Goal: Transaction & Acquisition: Obtain resource

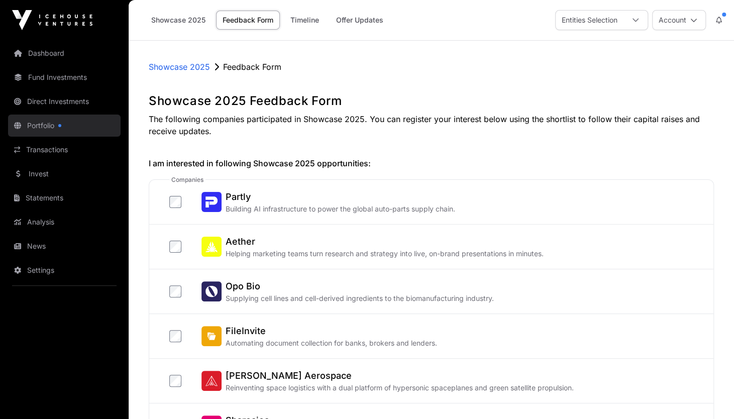
click at [51, 126] on link "Portfolio" at bounding box center [64, 126] width 113 height 22
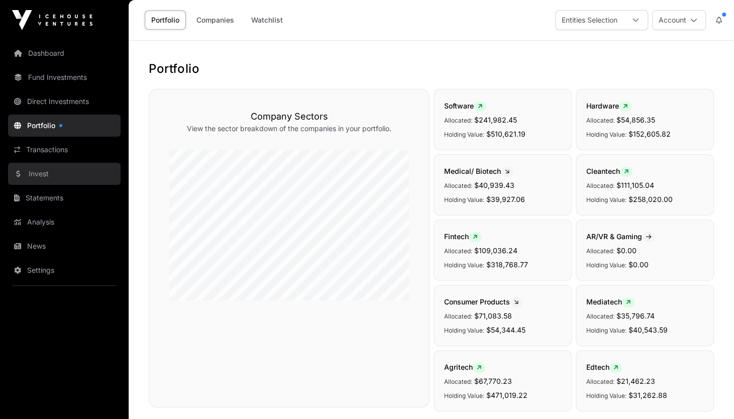
click at [43, 172] on link "Invest" at bounding box center [64, 174] width 113 height 22
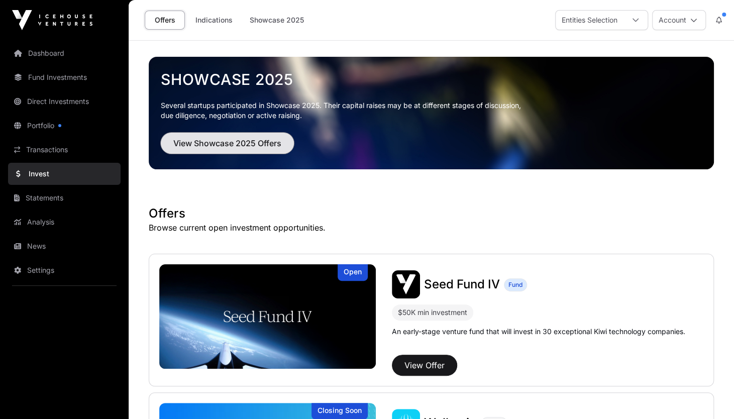
click at [245, 139] on span "View Showcase 2025 Offers" at bounding box center [227, 143] width 108 height 12
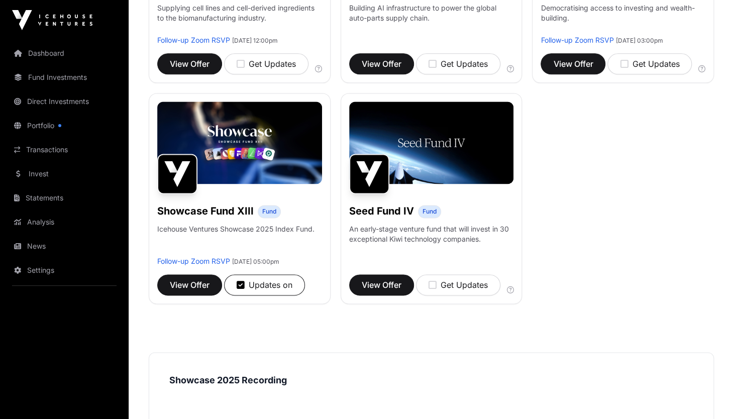
scroll to position [753, 0]
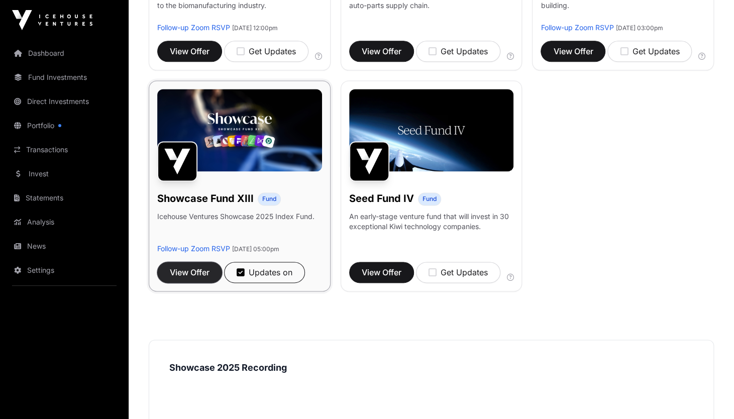
click at [196, 270] on span "View Offer" at bounding box center [190, 272] width 40 height 12
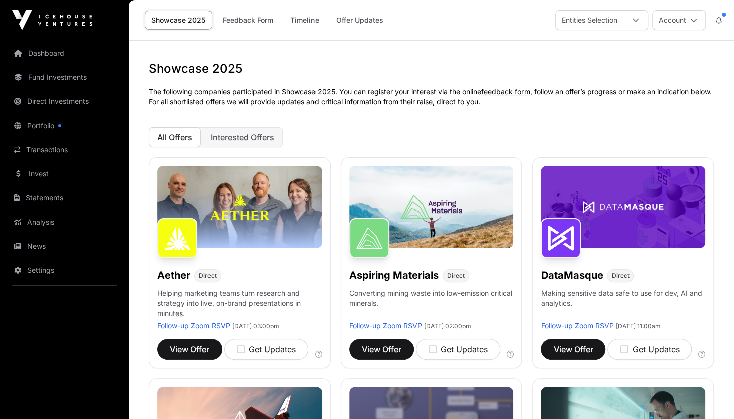
scroll to position [753, 0]
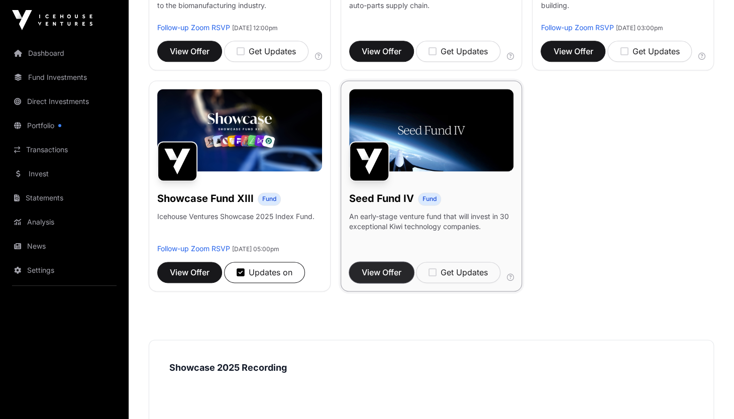
click at [386, 266] on span "View Offer" at bounding box center [382, 272] width 40 height 12
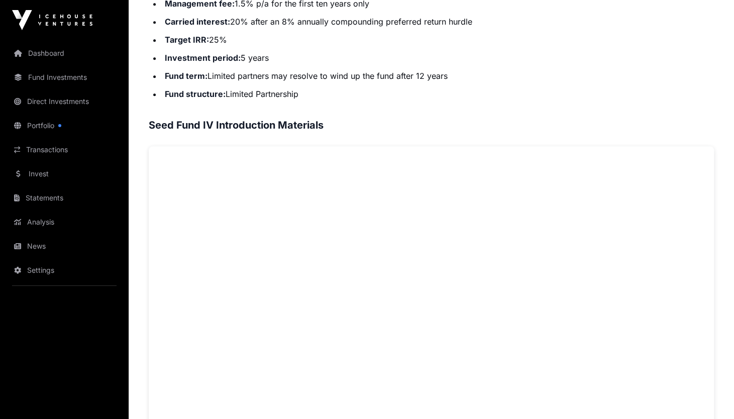
scroll to position [311, 0]
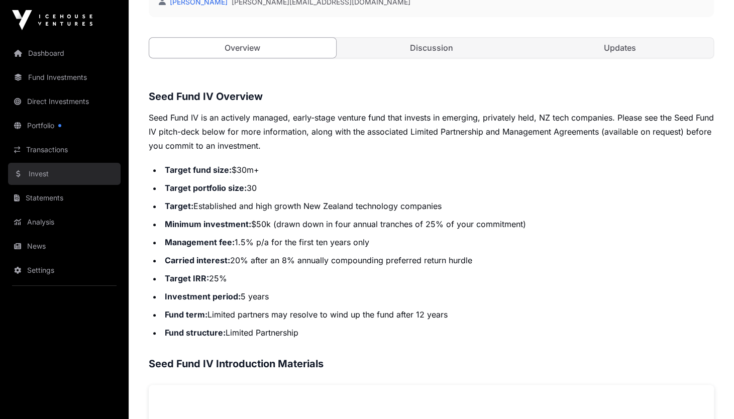
click at [44, 175] on link "Invest" at bounding box center [64, 174] width 113 height 22
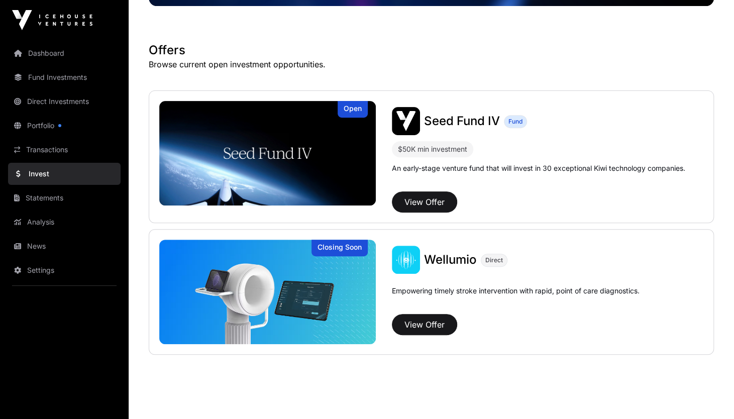
scroll to position [182, 0]
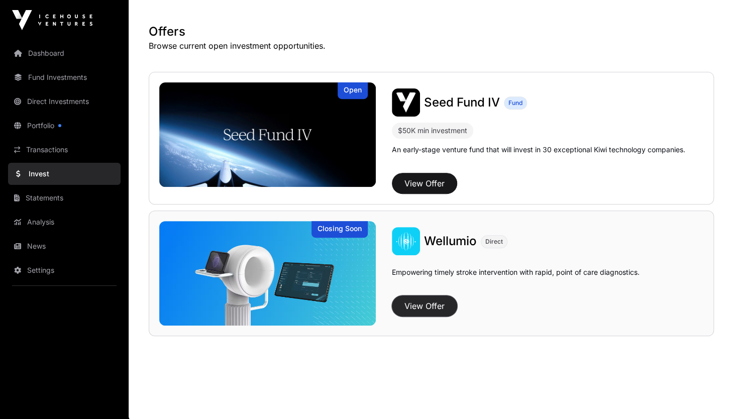
click at [435, 314] on button "View Offer" at bounding box center [424, 305] width 65 height 21
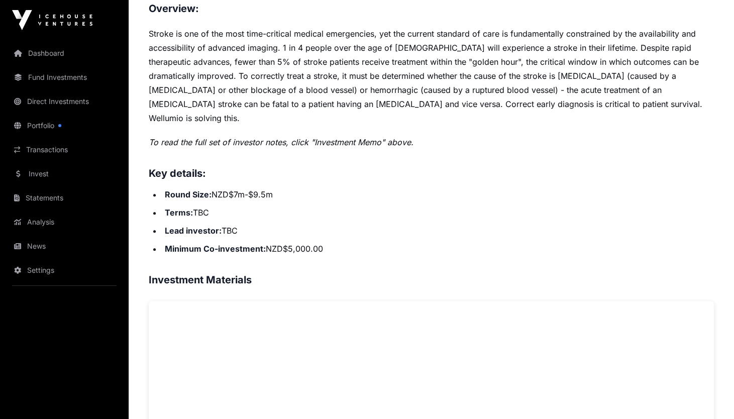
scroll to position [377, 0]
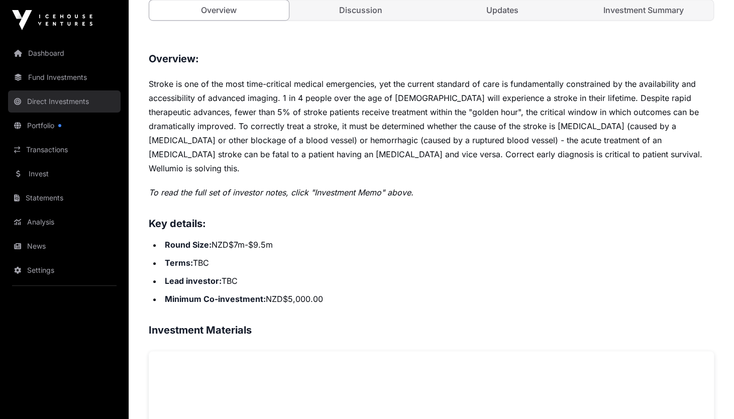
click at [77, 104] on link "Direct Investments" at bounding box center [64, 101] width 113 height 22
